Goal: Information Seeking & Learning: Learn about a topic

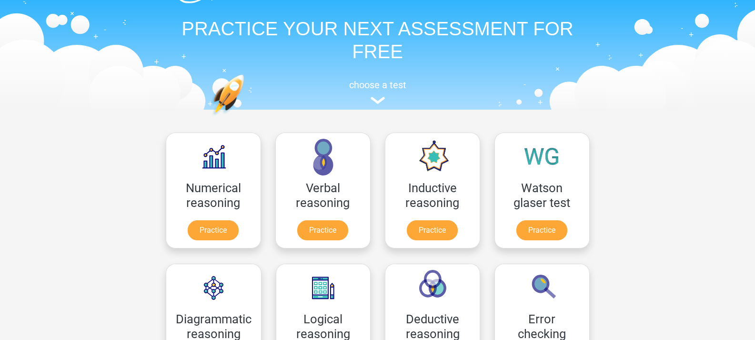
scroll to position [115, 0]
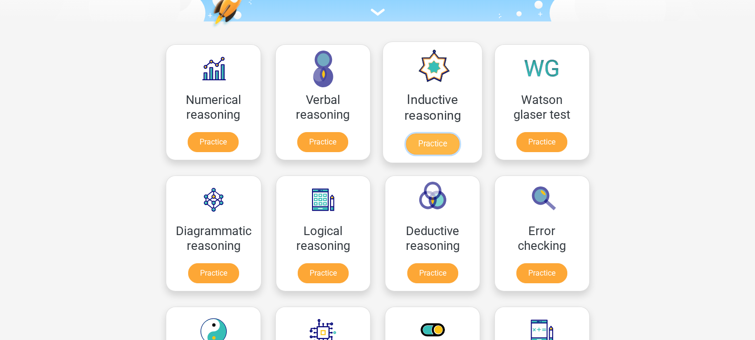
click at [429, 135] on link "Practice" at bounding box center [431, 143] width 53 height 21
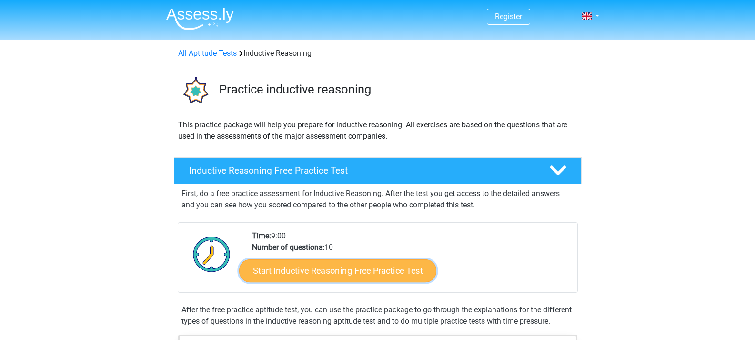
click at [386, 277] on link "Start Inductive Reasoning Free Practice Test" at bounding box center [337, 270] width 197 height 23
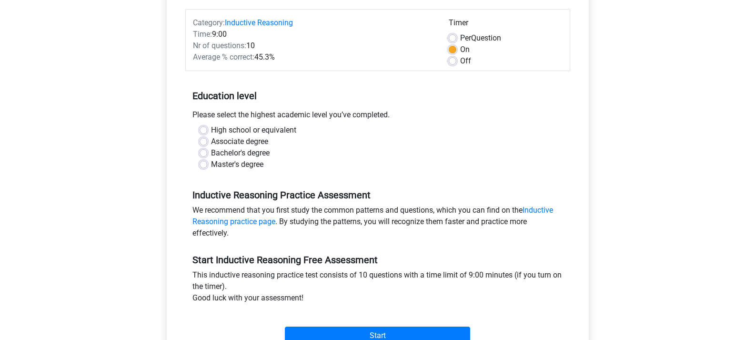
scroll to position [116, 0]
click at [211, 152] on label "Bachelor's degree" at bounding box center [240, 151] width 59 height 11
click at [203, 152] on input "Bachelor's degree" at bounding box center [204, 151] width 8 height 10
radio input "true"
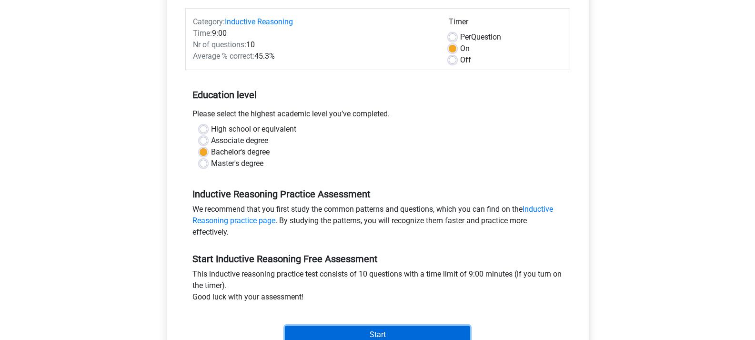
click at [412, 333] on input "Start" at bounding box center [377, 334] width 185 height 18
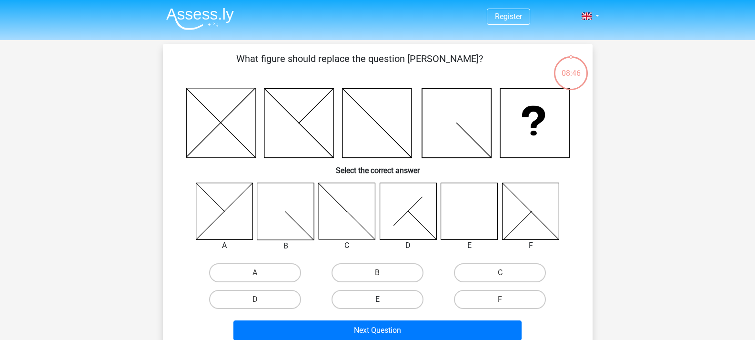
click at [359, 300] on label "E" at bounding box center [377, 299] width 92 height 19
click at [377, 300] on input "E" at bounding box center [380, 302] width 6 height 6
radio input "true"
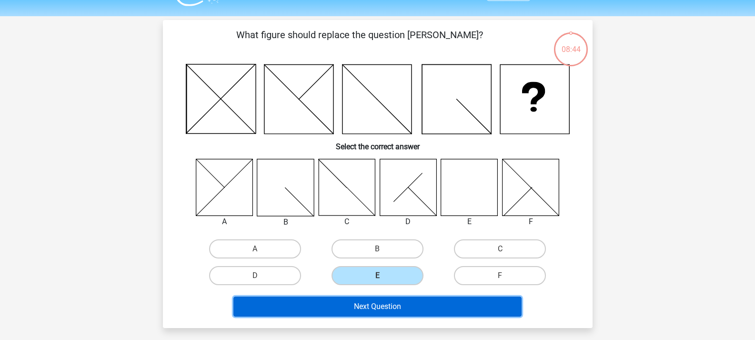
click at [440, 302] on button "Next Question" at bounding box center [377, 306] width 288 height 20
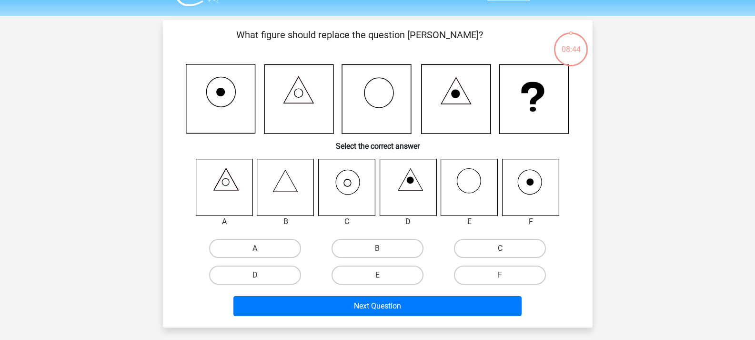
scroll to position [44, 0]
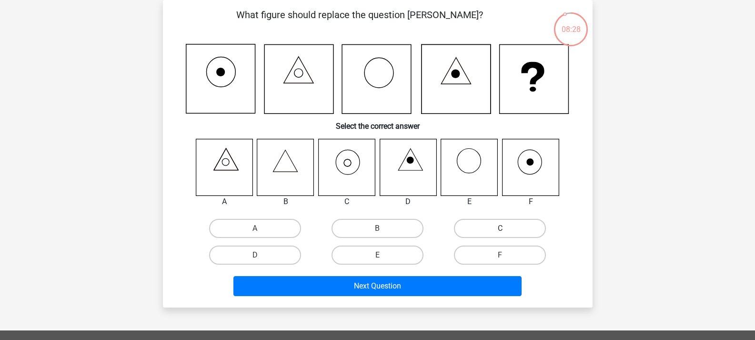
click at [471, 230] on label "C" at bounding box center [500, 228] width 92 height 19
click at [500, 230] on input "C" at bounding box center [503, 231] width 6 height 6
radio input "true"
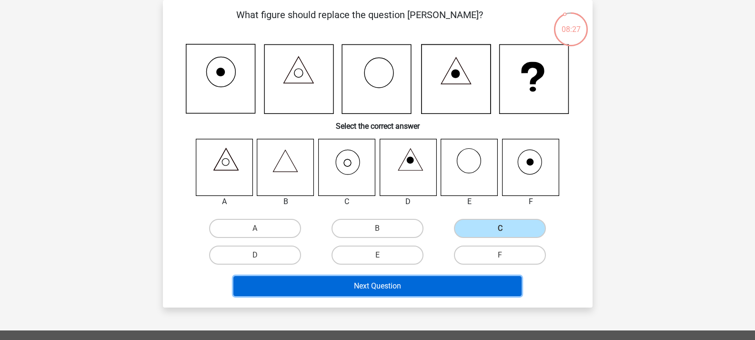
click at [448, 290] on button "Next Question" at bounding box center [377, 286] width 288 height 20
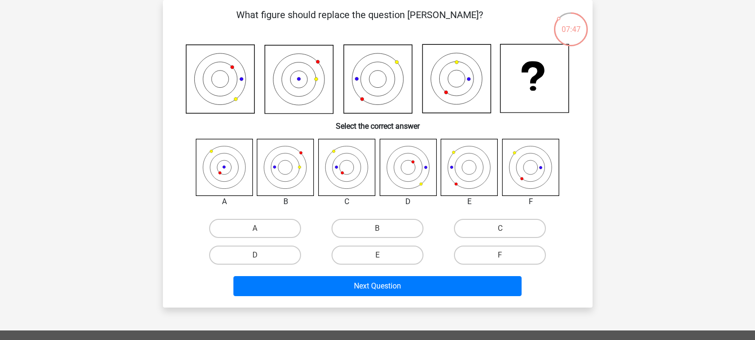
click at [228, 175] on icon at bounding box center [224, 167] width 57 height 57
click at [261, 224] on label "A" at bounding box center [255, 228] width 92 height 19
click at [261, 228] on input "A" at bounding box center [258, 231] width 6 height 6
radio input "true"
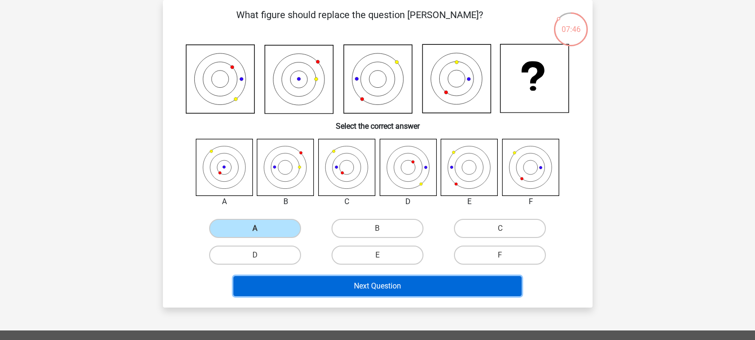
click at [391, 287] on button "Next Question" at bounding box center [377, 286] width 288 height 20
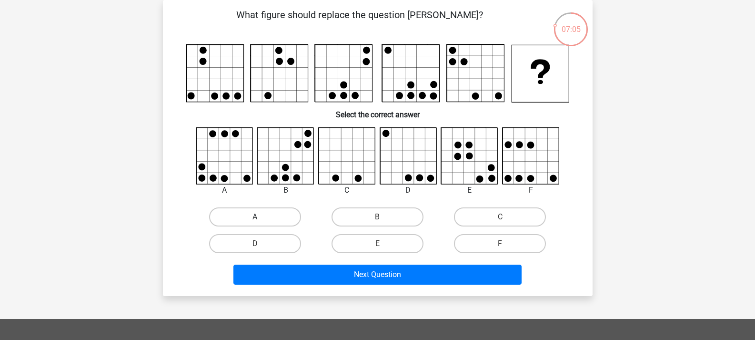
click at [245, 219] on label "A" at bounding box center [255, 216] width 92 height 19
click at [255, 219] on input "A" at bounding box center [258, 220] width 6 height 6
radio input "true"
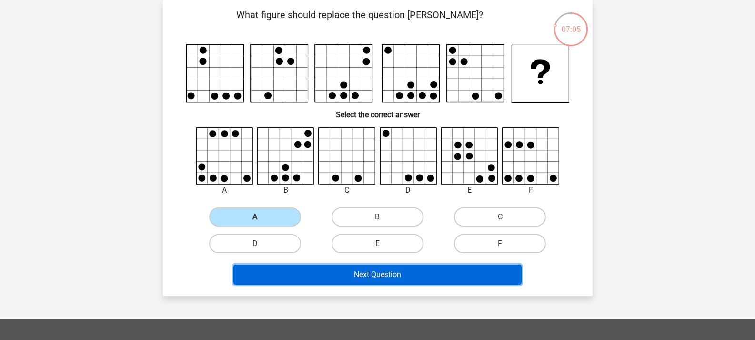
click at [364, 270] on button "Next Question" at bounding box center [377, 274] width 288 height 20
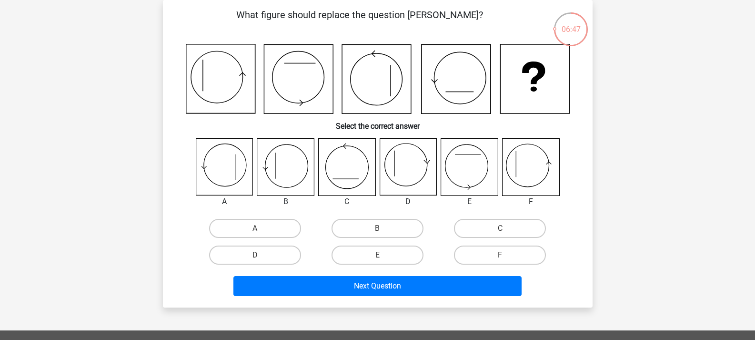
click at [537, 170] on icon at bounding box center [530, 167] width 57 height 57
click at [511, 251] on label "F" at bounding box center [500, 254] width 92 height 19
click at [506, 255] on input "F" at bounding box center [503, 258] width 6 height 6
radio input "true"
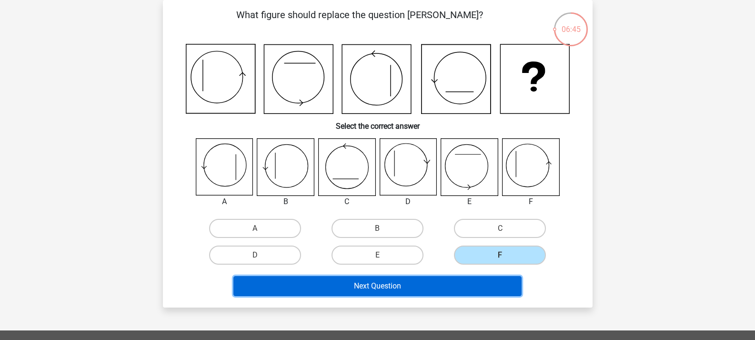
click at [497, 281] on button "Next Question" at bounding box center [377, 286] width 288 height 20
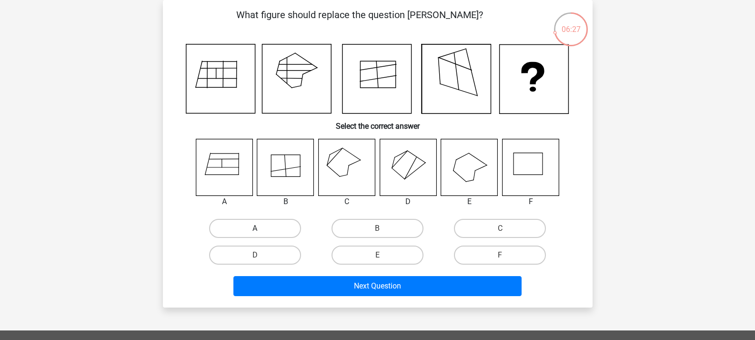
click at [249, 227] on label "A" at bounding box center [255, 228] width 92 height 19
click at [255, 228] on input "A" at bounding box center [258, 231] width 6 height 6
radio input "true"
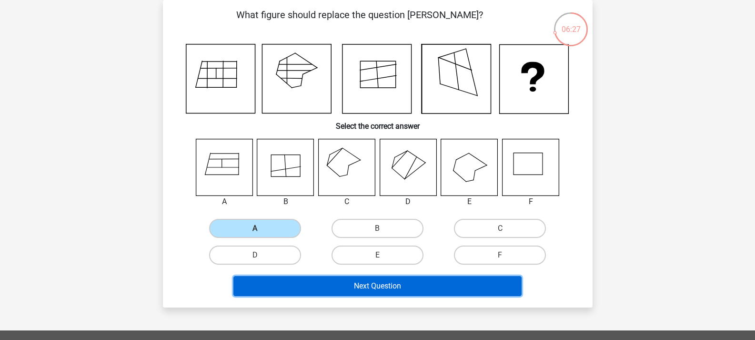
click at [462, 288] on button "Next Question" at bounding box center [377, 286] width 288 height 20
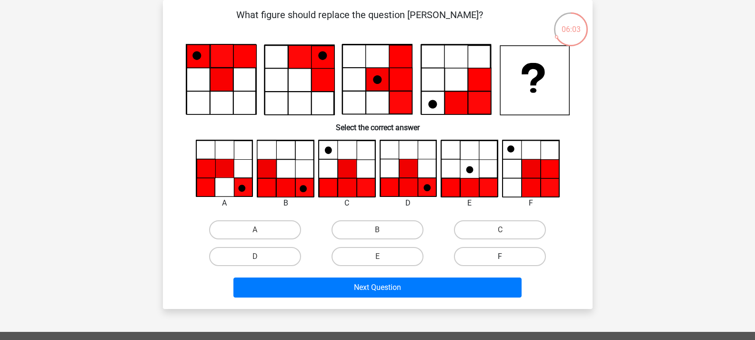
click at [511, 251] on label "F" at bounding box center [500, 256] width 92 height 19
click at [506, 256] on input "F" at bounding box center [503, 259] width 6 height 6
radio input "true"
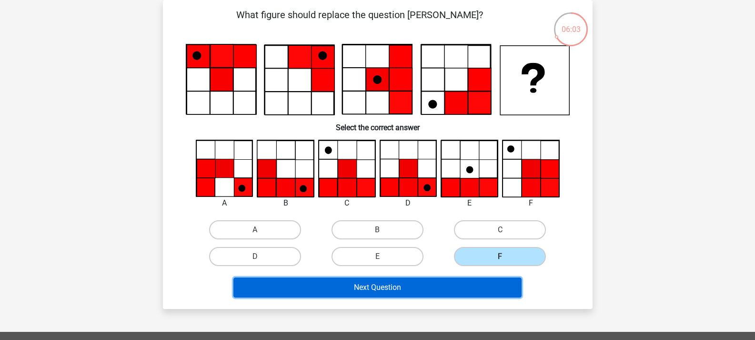
click at [503, 279] on button "Next Question" at bounding box center [377, 287] width 288 height 20
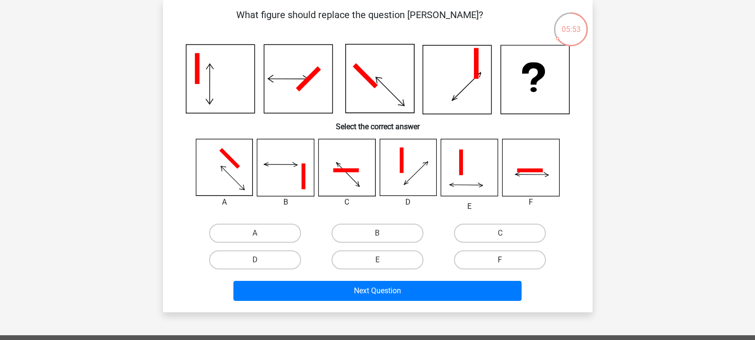
click at [510, 261] on label "F" at bounding box center [500, 259] width 92 height 19
click at [506, 261] on input "F" at bounding box center [503, 263] width 6 height 6
radio input "true"
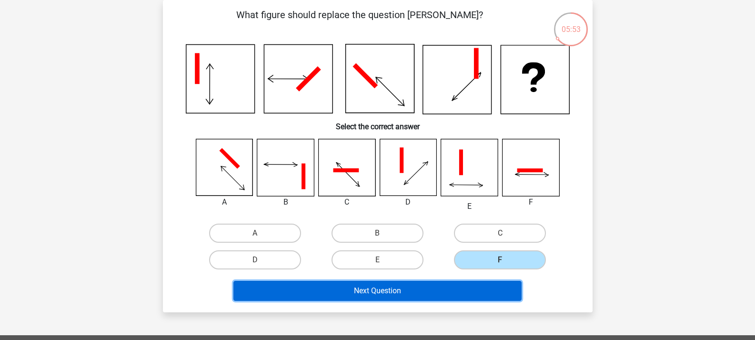
click at [497, 286] on button "Next Question" at bounding box center [377, 290] width 288 height 20
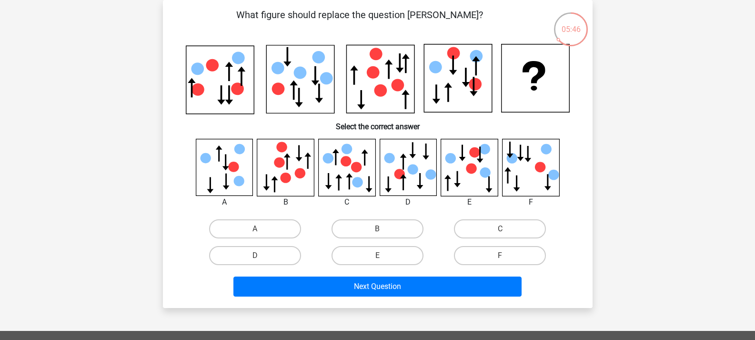
click at [529, 244] on div "F" at bounding box center [500, 255] width 122 height 27
click at [519, 255] on label "F" at bounding box center [500, 255] width 92 height 19
click at [506, 255] on input "F" at bounding box center [503, 258] width 6 height 6
radio input "true"
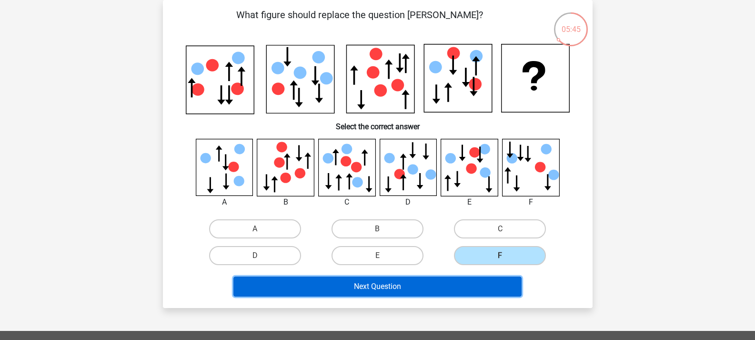
click at [488, 291] on button "Next Question" at bounding box center [377, 286] width 288 height 20
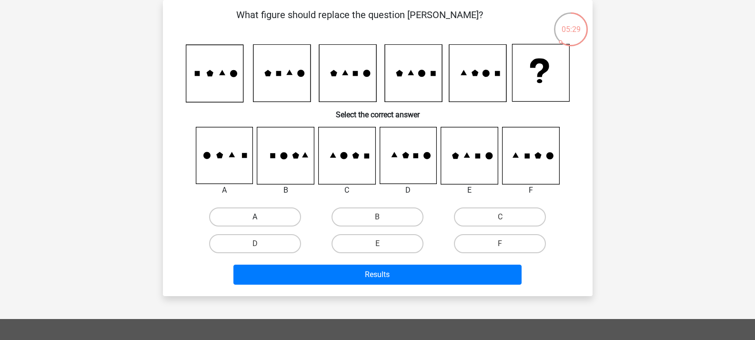
click at [288, 216] on label "A" at bounding box center [255, 216] width 92 height 19
click at [261, 217] on input "A" at bounding box center [258, 220] width 6 height 6
radio input "true"
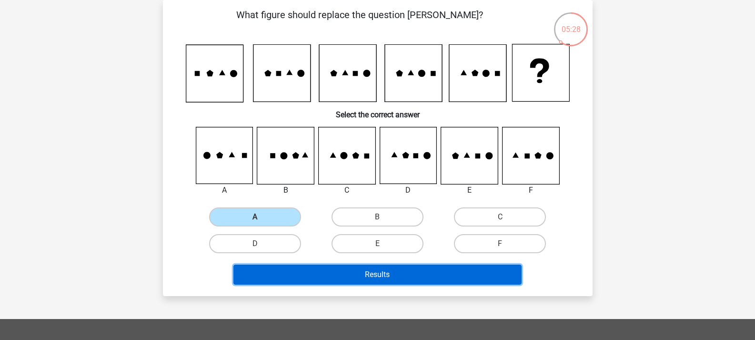
click at [433, 270] on button "Results" at bounding box center [377, 274] width 288 height 20
